Goal: Task Accomplishment & Management: Manage account settings

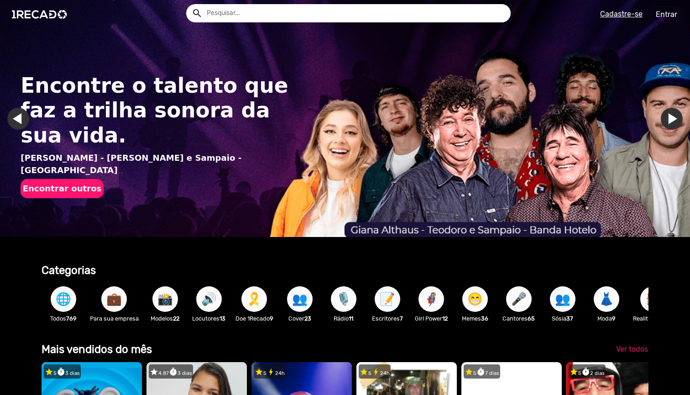
scroll to position [0, 690]
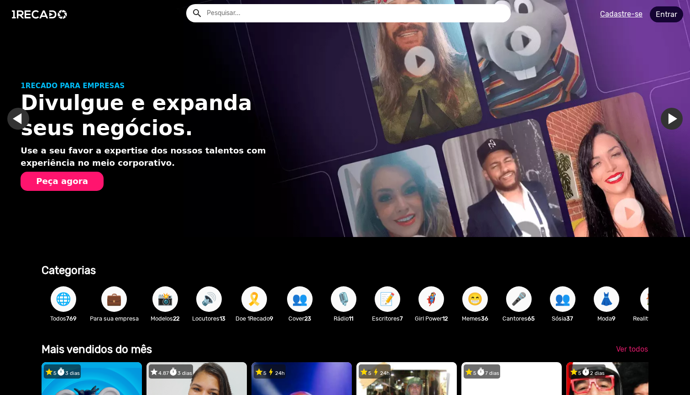
click at [652, 16] on link "Entrar" at bounding box center [666, 14] width 33 height 16
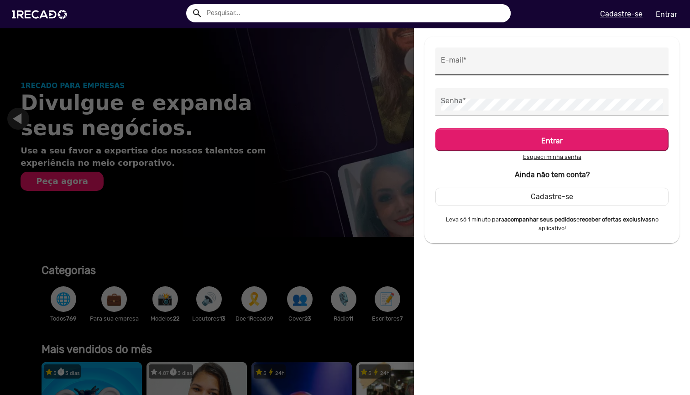
click at [559, 56] on div "E-mail *" at bounding box center [552, 61] width 222 height 28
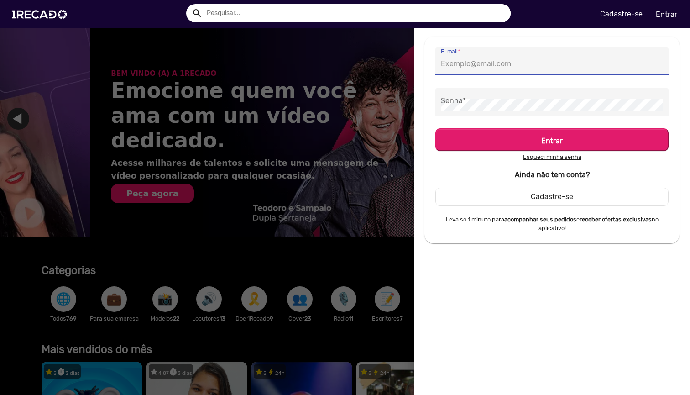
scroll to position [0, 1380]
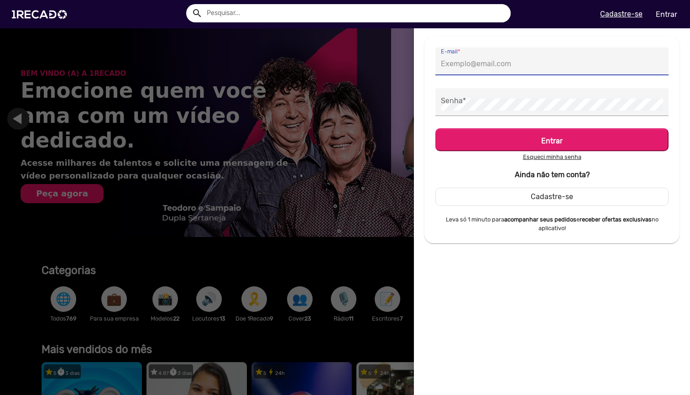
click at [542, 63] on input "E-mail *" at bounding box center [552, 64] width 222 height 12
paste input "[EMAIL_ADDRESS][DOMAIN_NAME]"
type input "[EMAIL_ADDRESS][DOMAIN_NAME]"
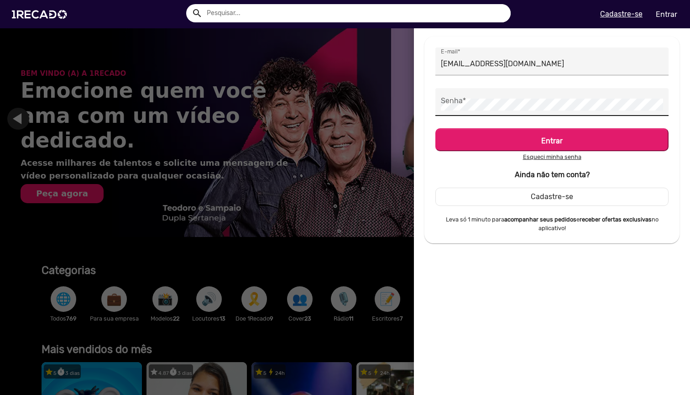
click at [515, 97] on div "Senha *" at bounding box center [552, 102] width 222 height 28
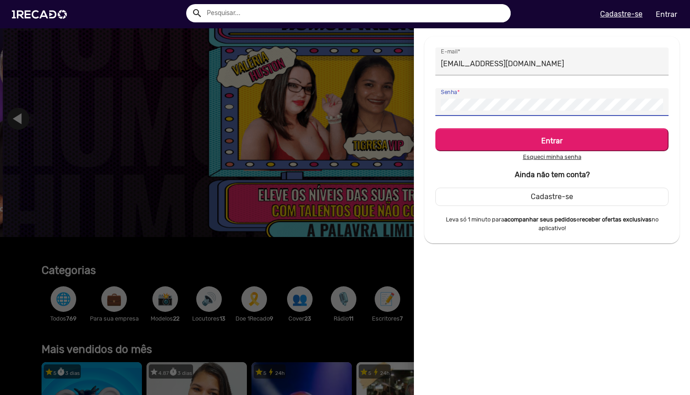
scroll to position [0, 2070]
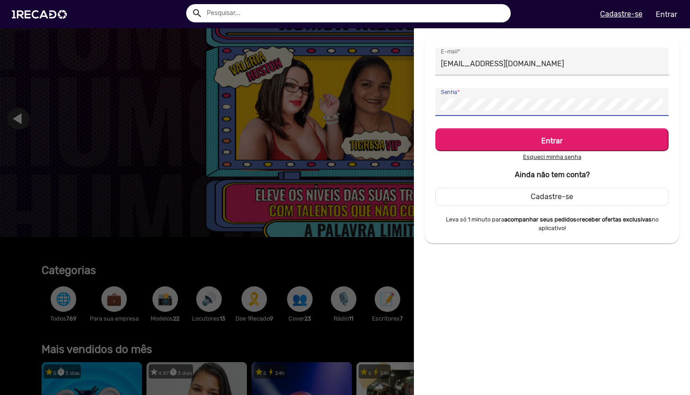
click at [552, 140] on button "Entrar" at bounding box center [551, 139] width 233 height 23
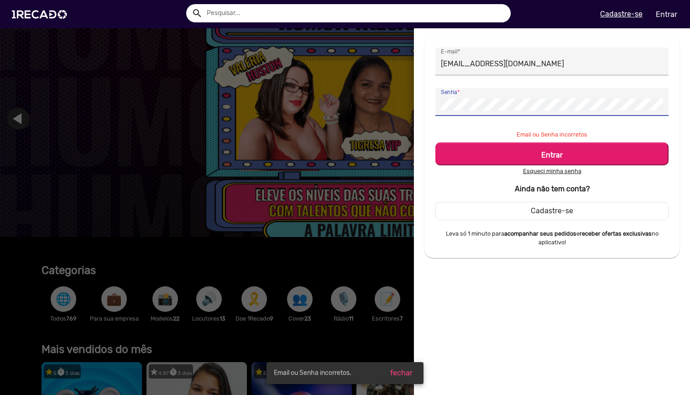
scroll to position [0, 0]
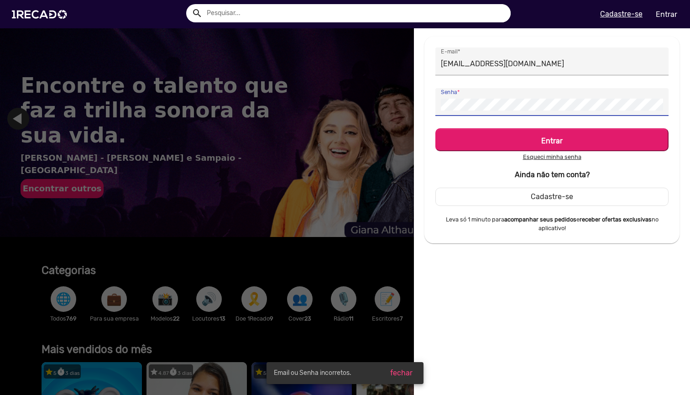
click at [552, 140] on button "Entrar" at bounding box center [551, 139] width 233 height 23
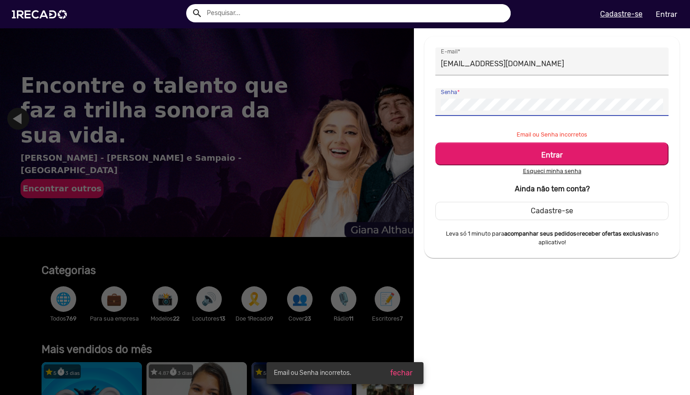
scroll to position [0, 690]
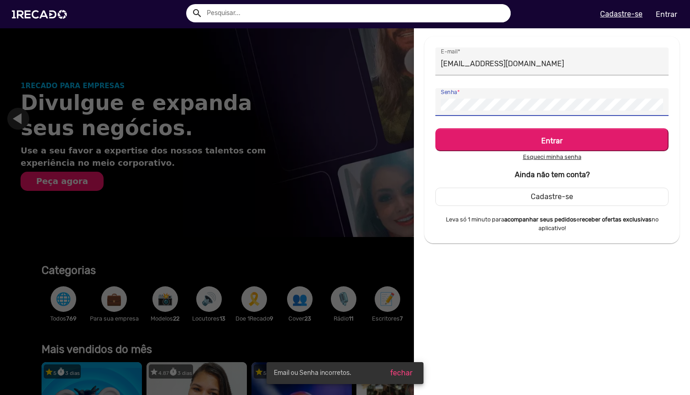
click at [552, 140] on button "Entrar" at bounding box center [551, 139] width 233 height 23
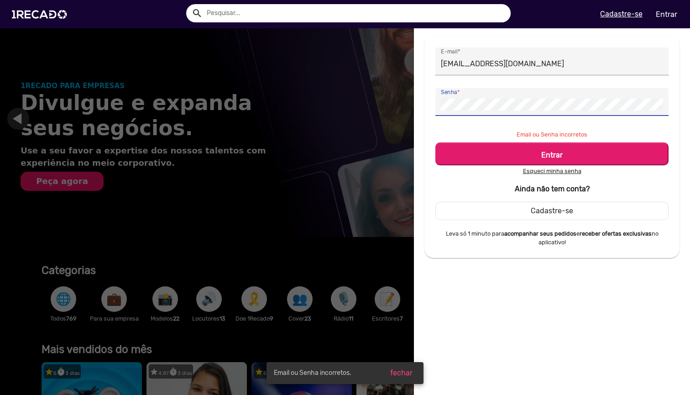
scroll to position [0, 1380]
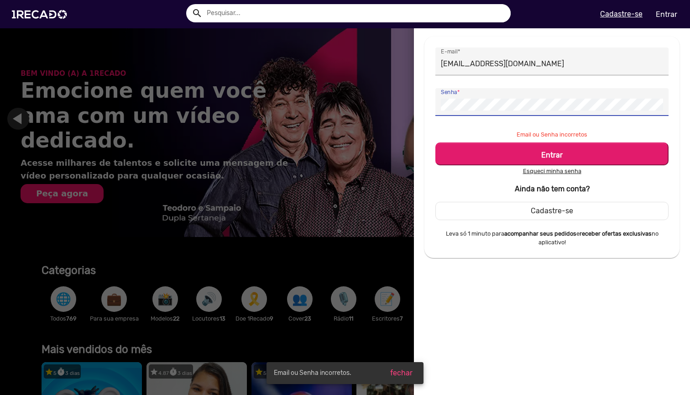
click at [552, 154] on button "Entrar" at bounding box center [551, 153] width 233 height 23
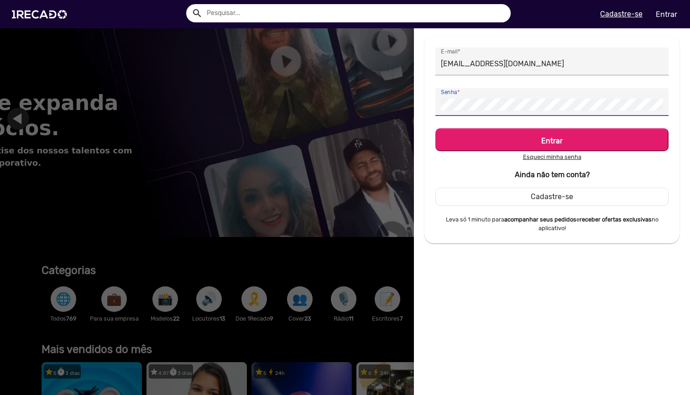
scroll to position [0, 690]
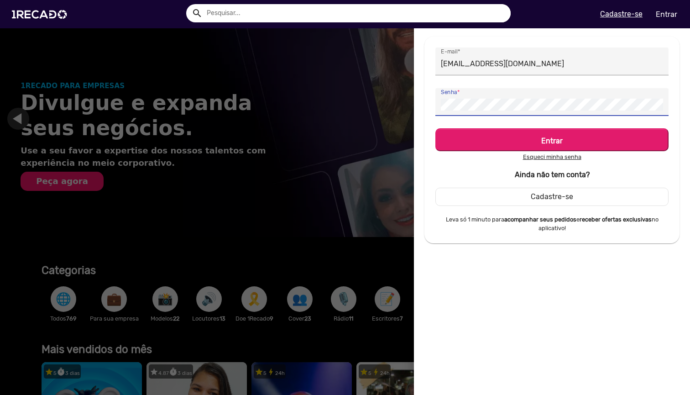
click at [512, 138] on h5 "Entrar" at bounding box center [551, 139] width 217 height 12
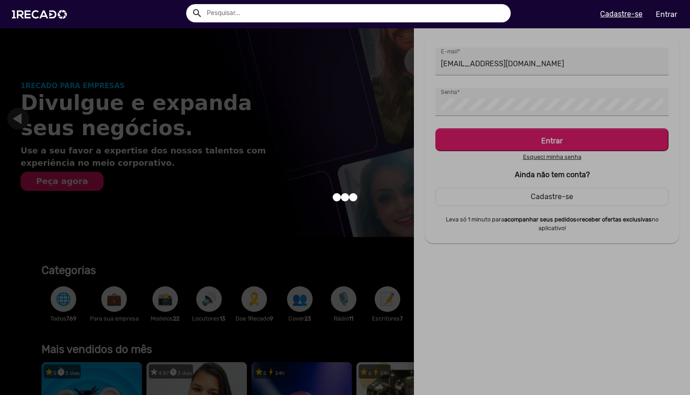
scroll to position [0, 1380]
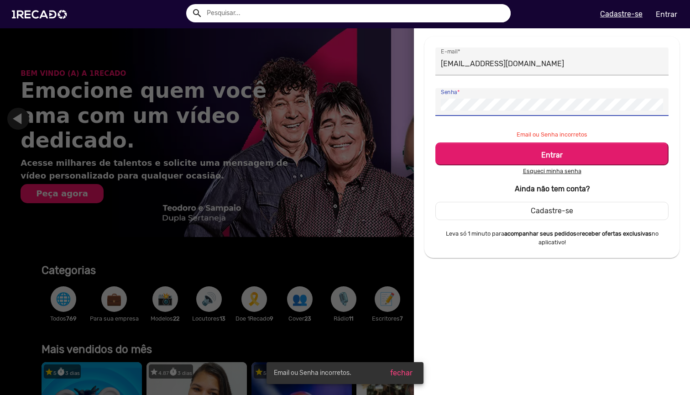
click at [552, 154] on button "Entrar" at bounding box center [551, 153] width 233 height 23
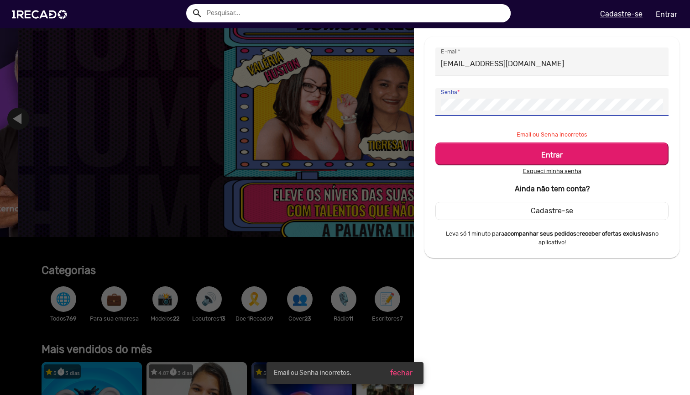
click at [552, 142] on button "Entrar" at bounding box center [551, 153] width 233 height 23
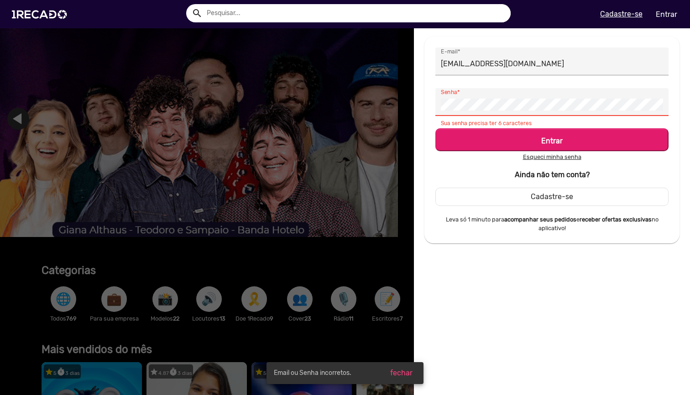
scroll to position [0, 0]
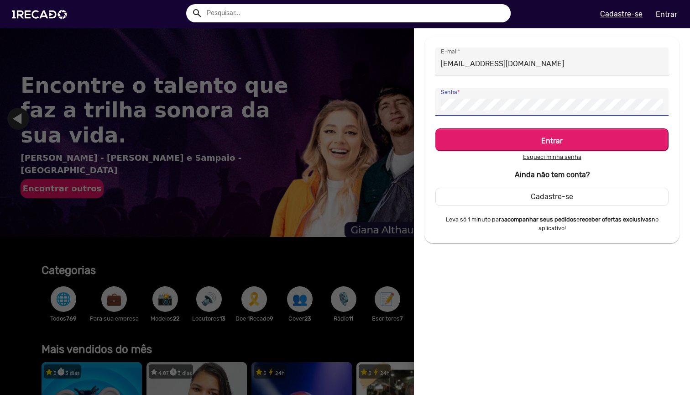
click at [552, 140] on button "Entrar" at bounding box center [551, 139] width 233 height 23
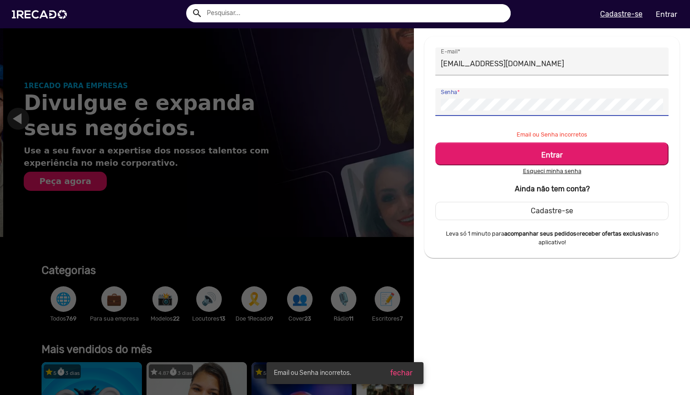
scroll to position [0, 690]
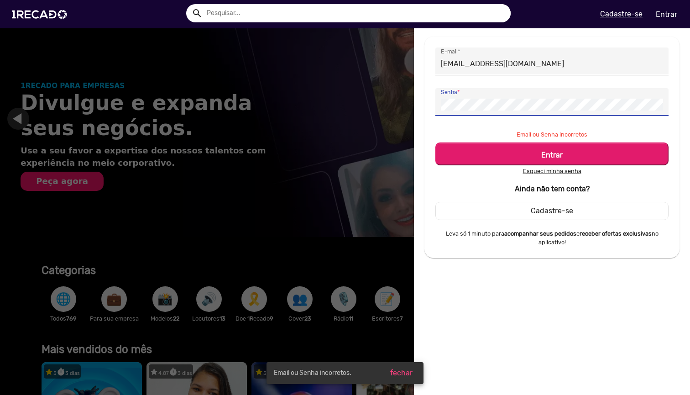
click at [554, 168] on u "Esqueci minha senha" at bounding box center [552, 170] width 58 height 7
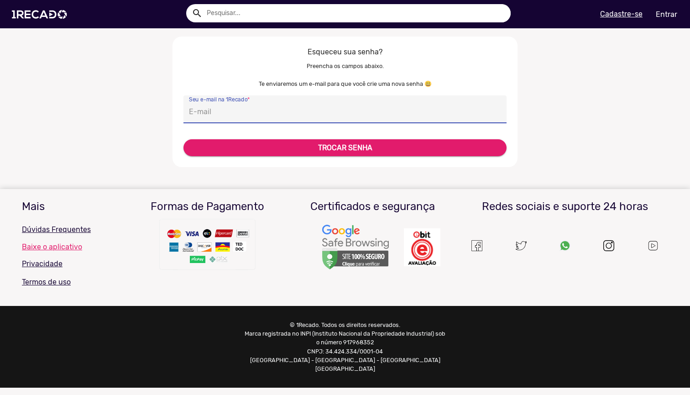
click at [316, 109] on input "Seu e-mail na 1Recado *" at bounding box center [345, 112] width 312 height 12
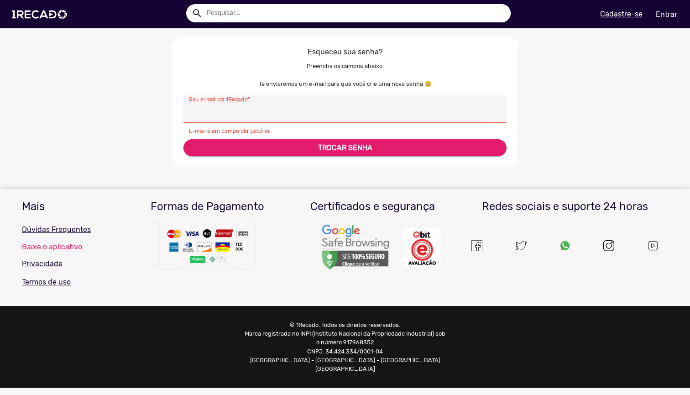
paste input "[EMAIL_ADDRESS][DOMAIN_NAME]"
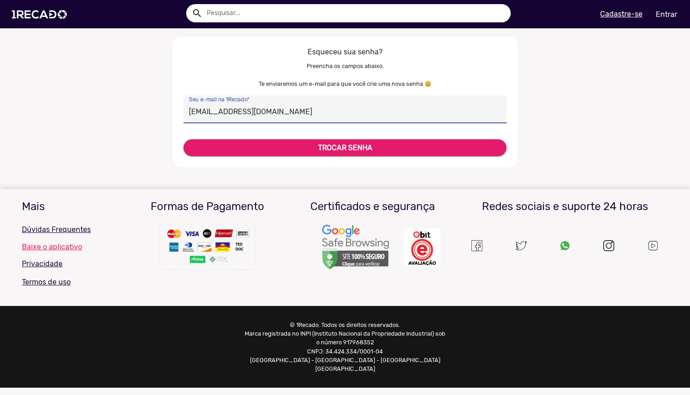
type input "[EMAIL_ADDRESS][DOMAIN_NAME]"
click at [253, 143] on button "TROCAR SENHA" at bounding box center [344, 147] width 323 height 17
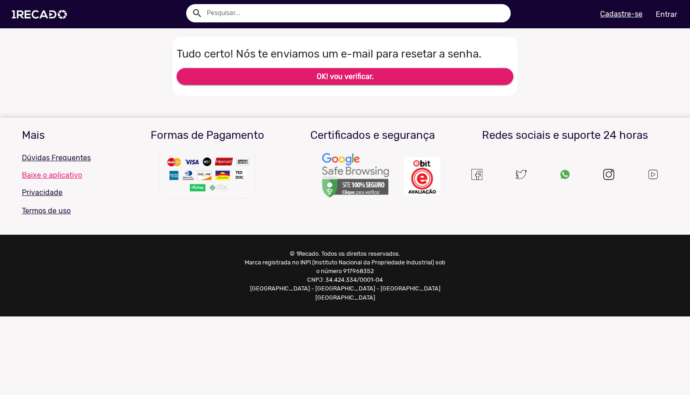
click at [555, 55] on ur-forgot-password-modal "Tudo certo! Nós te enviamos um e-mail para resetar a senha. OK! vou verificar. …" at bounding box center [345, 100] width 690 height 127
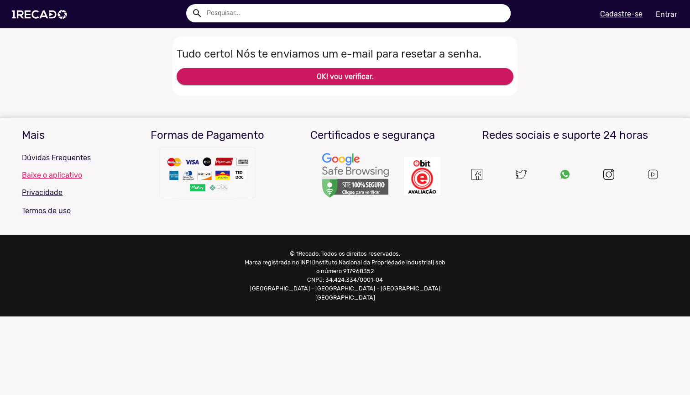
click at [464, 74] on button "OK! vou verificar." at bounding box center [345, 76] width 337 height 17
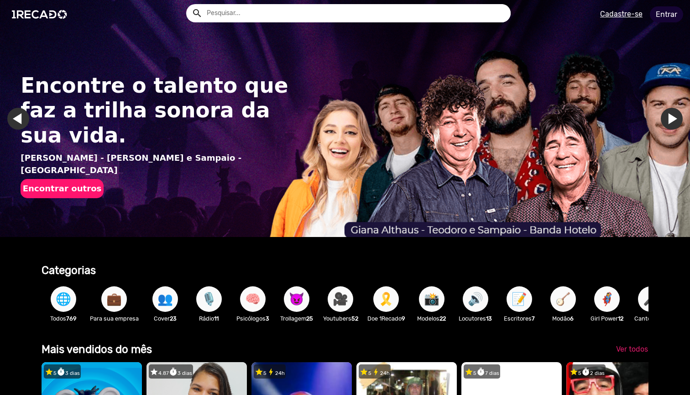
click at [663, 14] on link "Entrar" at bounding box center [666, 14] width 33 height 16
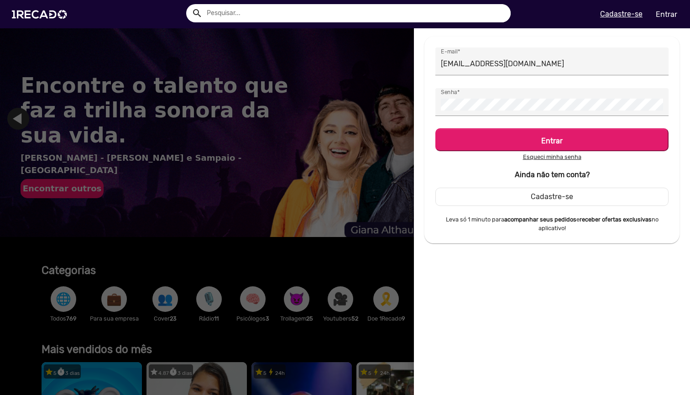
click at [556, 158] on u "Esqueci minha senha" at bounding box center [552, 156] width 58 height 7
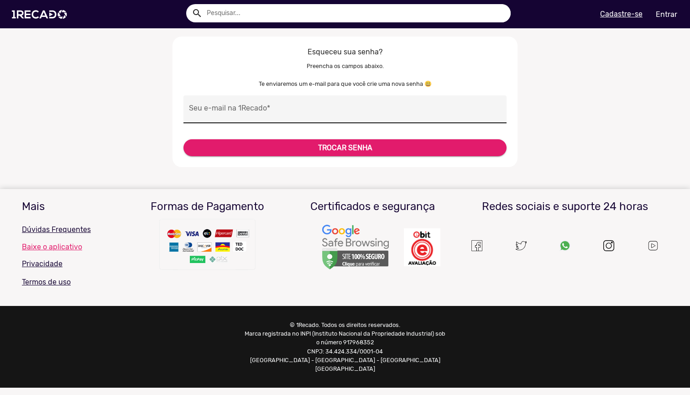
click at [279, 110] on input "Seu e-mail na 1Recado *" at bounding box center [345, 112] width 312 height 12
paste input "[EMAIL_ADDRESS][DOMAIN_NAME]"
type input "[EMAIL_ADDRESS][DOMAIN_NAME]"
click at [286, 146] on button "TROCAR SENHA" at bounding box center [344, 147] width 323 height 17
